Goal: Find specific page/section: Find specific page/section

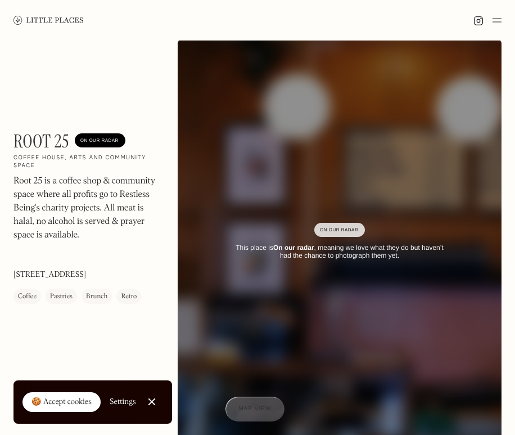
scroll to position [16, 0]
click at [150, 406] on link "Close Cookie Popup" at bounding box center [152, 401] width 22 height 22
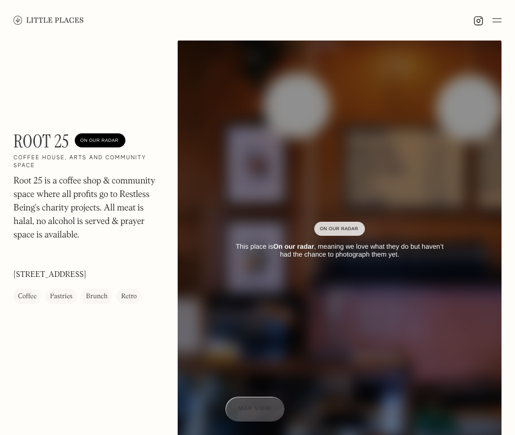
click at [91, 302] on div "Brunch" at bounding box center [97, 295] width 30 height 15
click at [103, 296] on div "Brunch" at bounding box center [96, 296] width 21 height 11
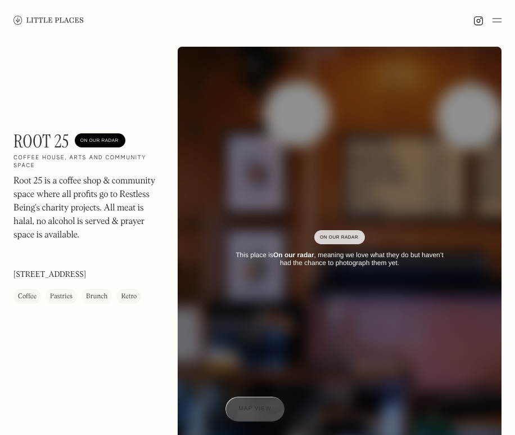
scroll to position [0, 0]
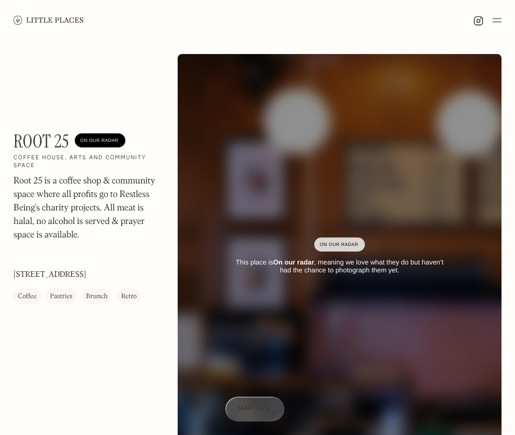
click at [496, 20] on img at bounding box center [497, 19] width 9 height 13
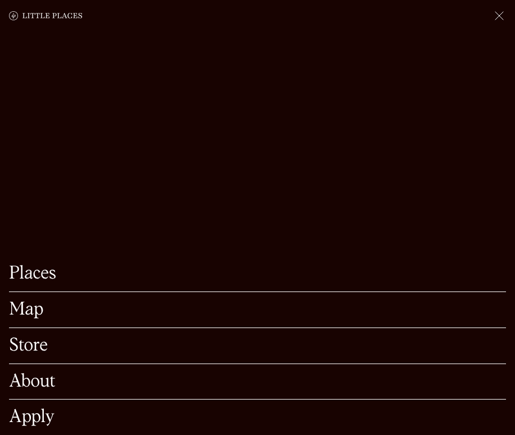
scroll to position [77, 0]
click at [34, 340] on link "Store" at bounding box center [257, 345] width 497 height 17
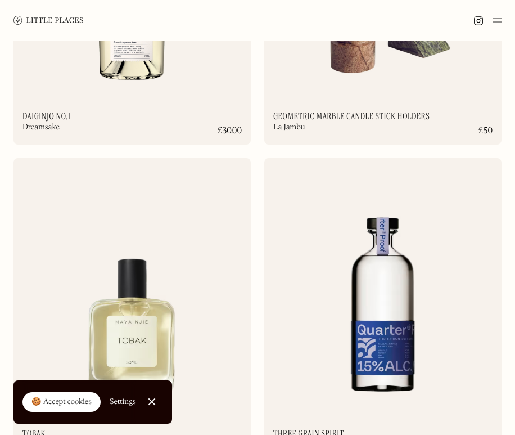
scroll to position [973, 0]
